Goal: Use online tool/utility: Utilize a website feature to perform a specific function

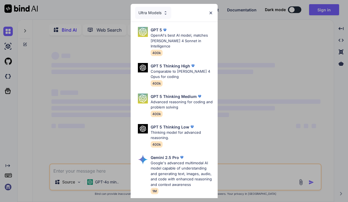
type textarea "x"
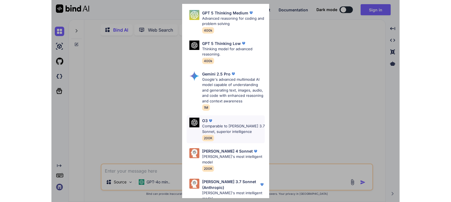
scroll to position [46, 0]
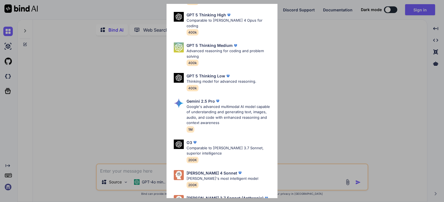
type textarea "x"
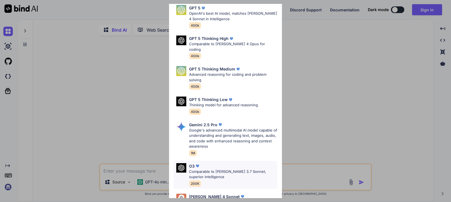
scroll to position [0, 0]
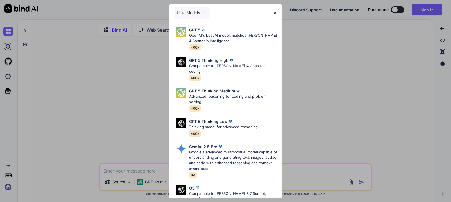
click at [275, 11] on img at bounding box center [275, 13] width 5 height 5
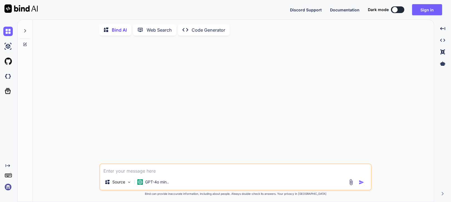
click at [162, 174] on textarea at bounding box center [235, 170] width 271 height 10
click at [117, 170] on textarea at bounding box center [235, 170] width 271 height 10
type textarea "r"
type textarea "x"
type textarea "re"
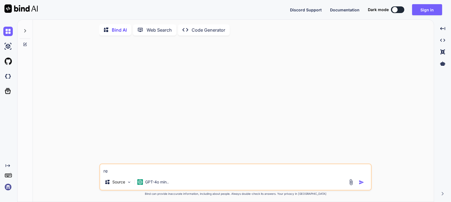
type textarea "x"
type textarea "rew"
type textarea "x"
type textarea "rewr"
type textarea "x"
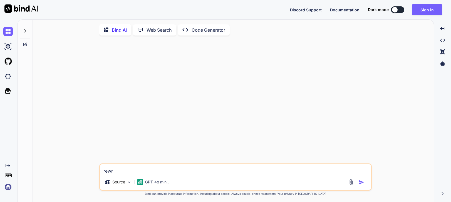
type textarea "rewri"
type textarea "x"
type textarea "rewrit"
type textarea "x"
type textarea "rewrite"
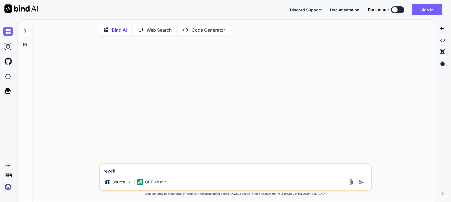
type textarea "x"
type textarea "rewrite"
type textarea "x"
type textarea "rewrite t"
type textarea "x"
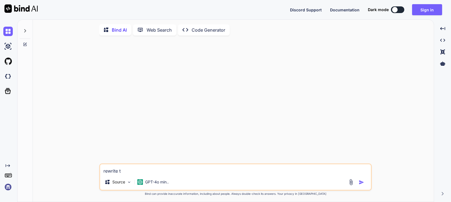
type textarea "rewrite th"
type textarea "x"
type textarea "rewrite the"
type textarea "x"
type textarea "rewrite the"
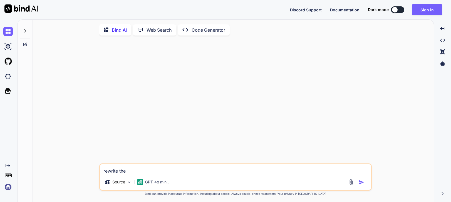
type textarea "x"
type textarea "rewrite the c"
type textarea "x"
type textarea "rewrite the ch"
type textarea "x"
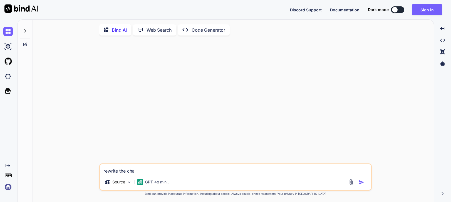
type textarea "rewrite the char"
type textarea "x"
type textarea "rewrite the chara"
type textarea "x"
type textarea "rewrite the charac"
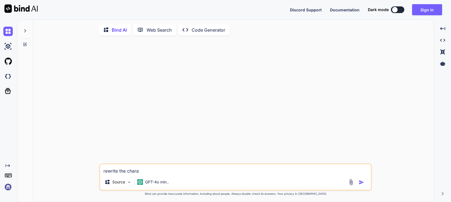
type textarea "x"
type textarea "rewrite the charact"
type textarea "x"
type textarea "rewrite the characth"
type textarea "x"
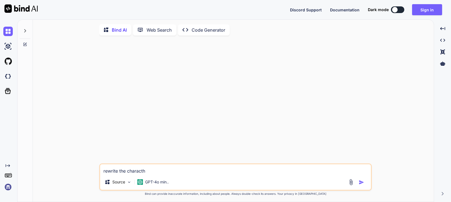
type textarea "rewrite the characthe"
type textarea "x"
type textarea "rewrite the characther"
type textarea "x"
type textarea "rewrite the characther"
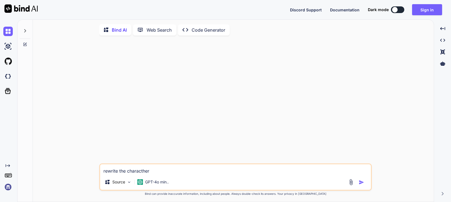
type textarea "x"
type textarea "rewrite the character l"
type textarea "x"
type textarea "rewrite the character le"
type textarea "x"
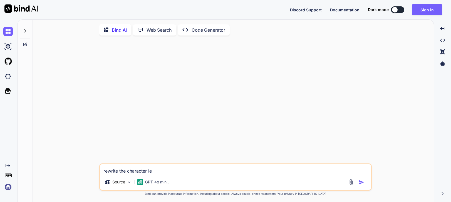
type textarea "rewrite the character let"
type textarea "x"
type textarea "rewrite the character lett"
type textarea "x"
type textarea "rewrite the character lettre"
